Goal: Check status: Check status

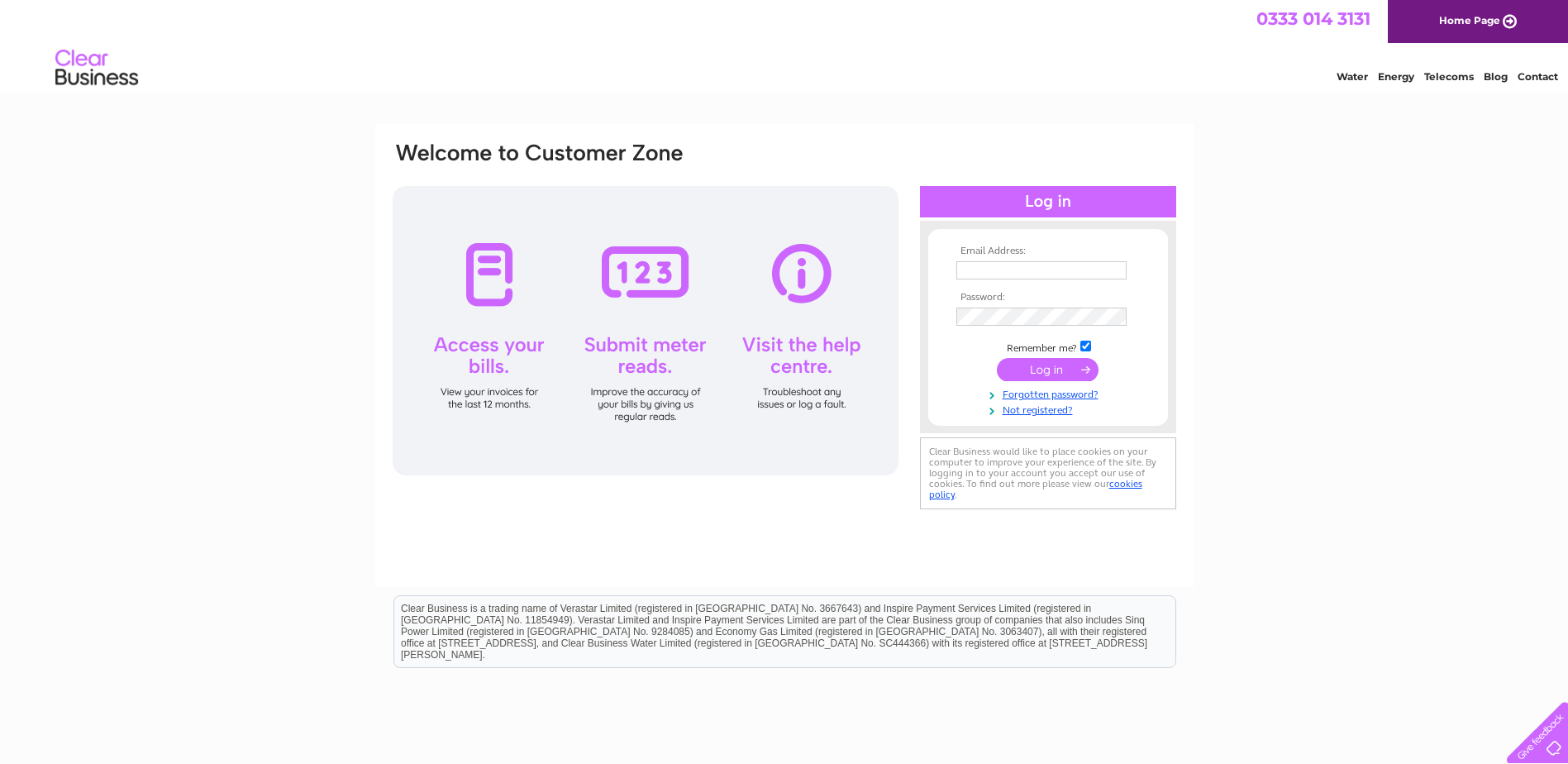
type input "melanie.horton@bsw.co.uk"
click at [1028, 364] on input "submit" at bounding box center [1048, 370] width 101 height 23
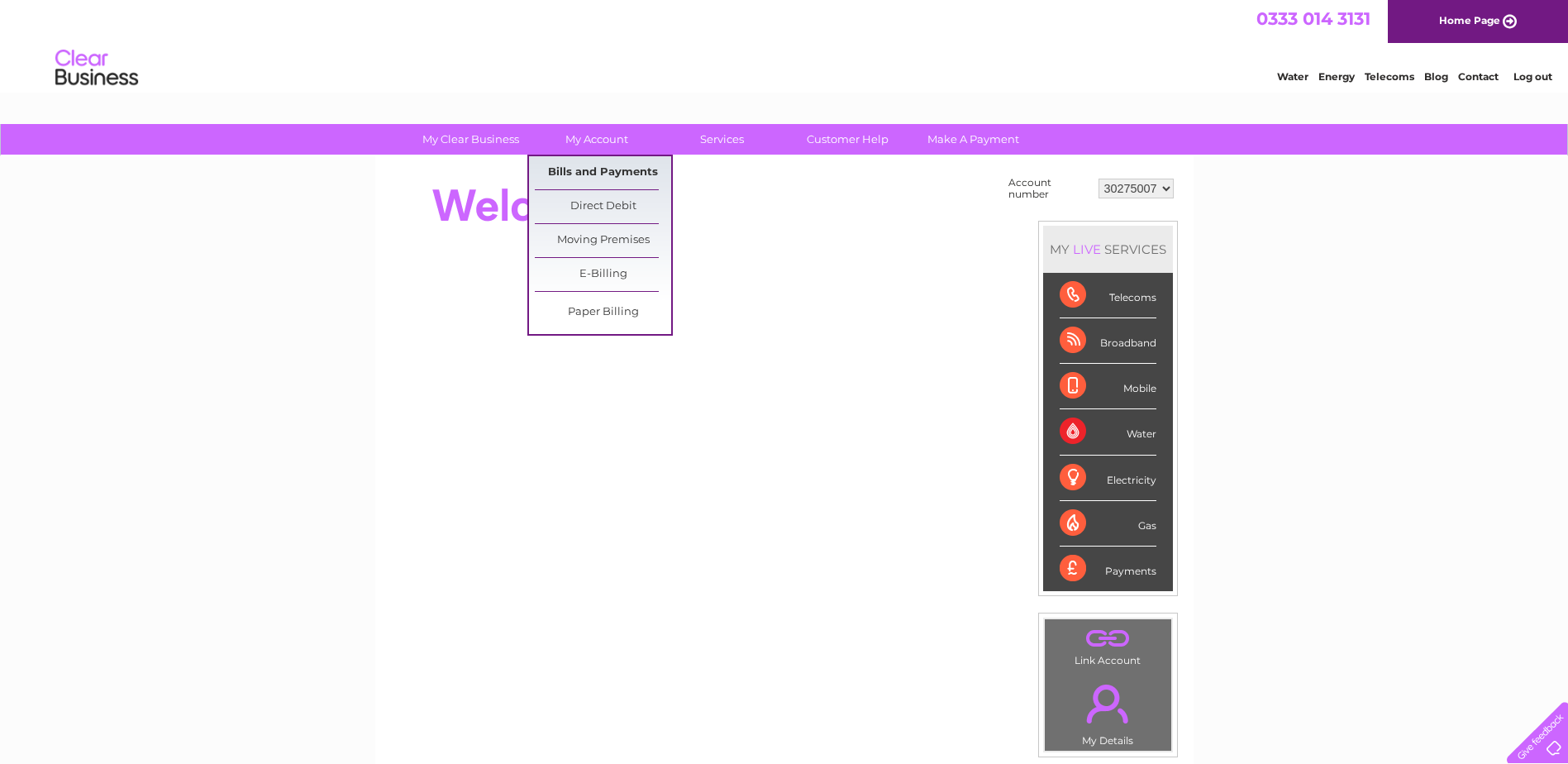
click at [608, 169] on link "Bills and Payments" at bounding box center [604, 173] width 137 height 33
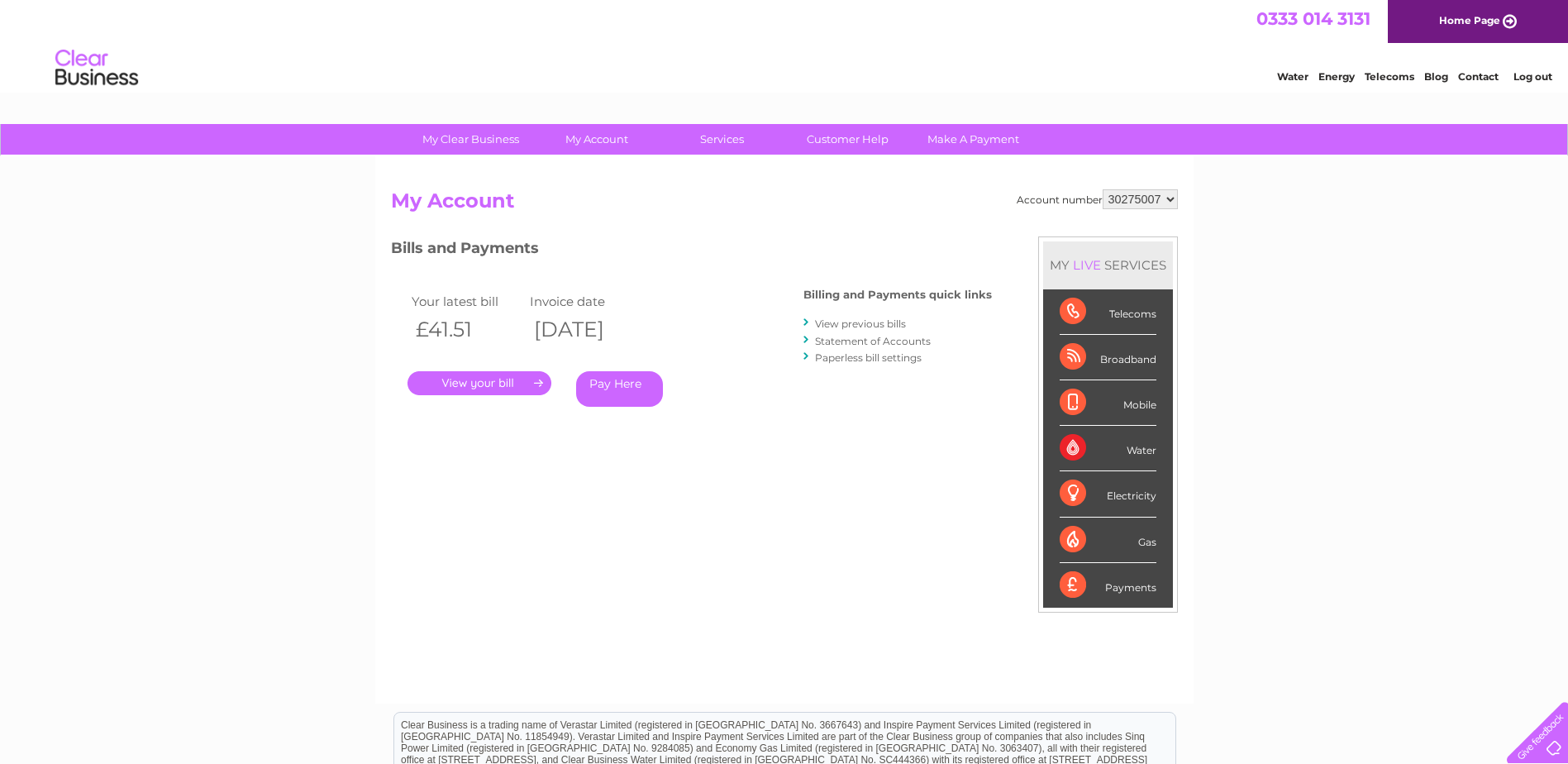
click at [1171, 198] on select "30275007" at bounding box center [1140, 199] width 75 height 20
click at [1545, 77] on link "Log out" at bounding box center [1534, 76] width 39 height 13
